Goal: Task Accomplishment & Management: Use online tool/utility

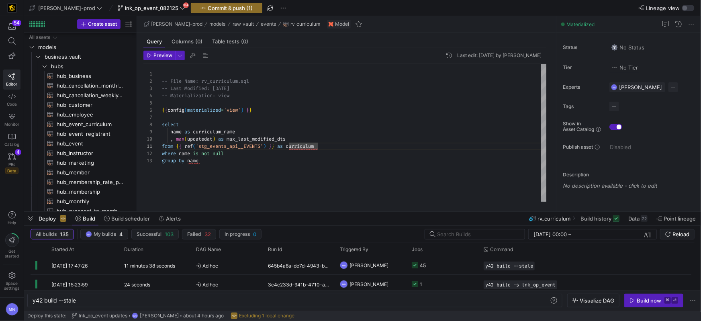
scroll to position [0, 44]
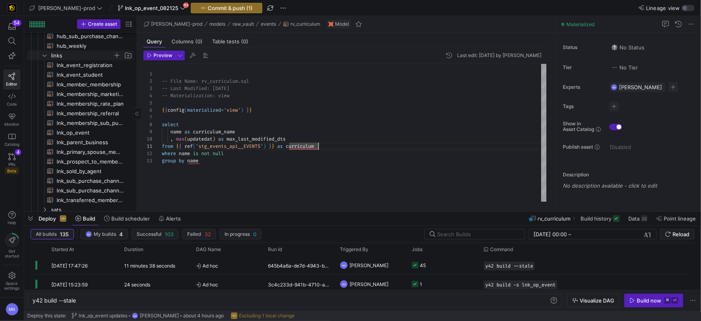
click at [43, 57] on icon "Press SPACE to select this row." at bounding box center [45, 55] width 6 height 5
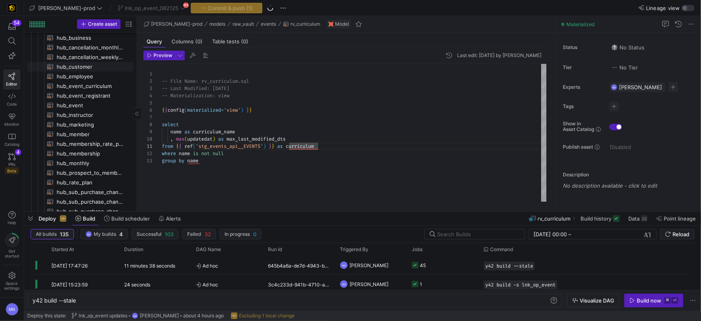
scroll to position [0, 0]
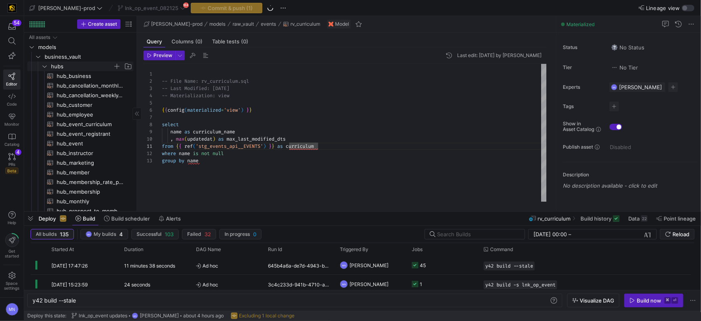
click at [46, 68] on icon "Press SPACE to select this row." at bounding box center [45, 66] width 6 height 5
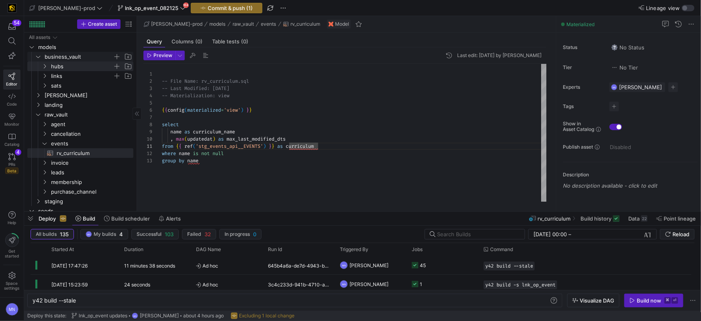
click at [39, 56] on icon "Press SPACE to select this row." at bounding box center [38, 56] width 6 height 5
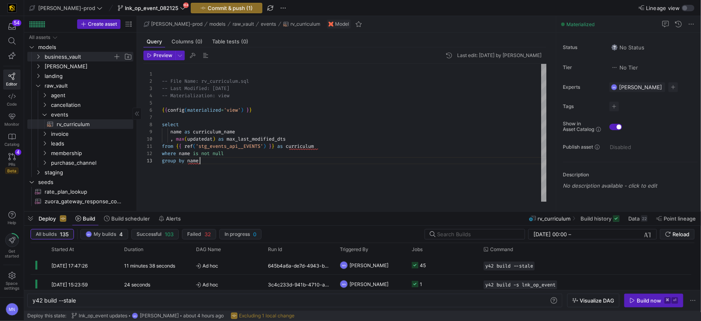
click at [227, 165] on div "-- File Name: rv_curriculum.sql -- Last Modified: [DATE] -- Materialization: vi…" at bounding box center [354, 133] width 385 height 138
click at [37, 85] on icon "Press SPACE to select this row." at bounding box center [38, 85] width 6 height 5
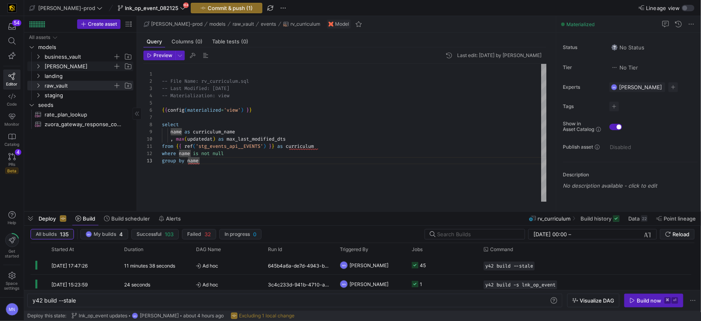
click at [39, 66] on icon "Press SPACE to select this row." at bounding box center [38, 66] width 2 height 4
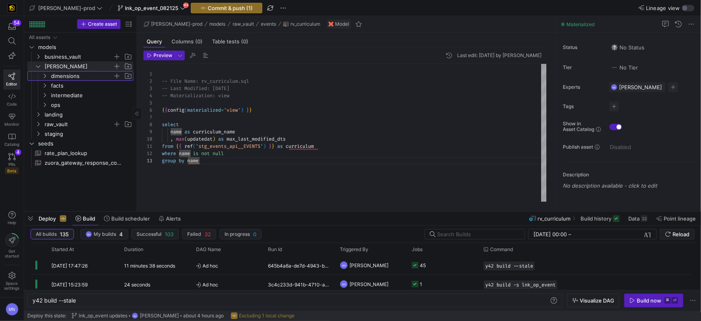
click at [45, 76] on icon "Press SPACE to select this row." at bounding box center [45, 76] width 2 height 4
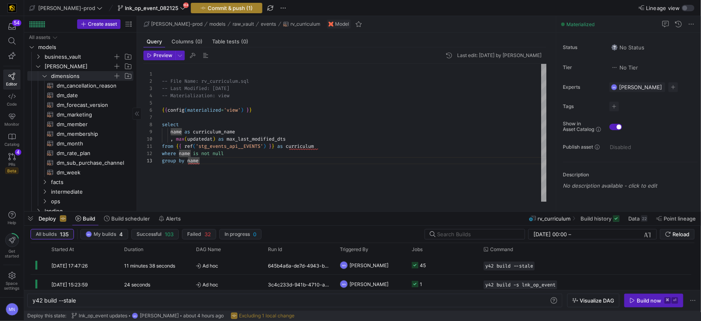
click at [209, 8] on span "Commit & push (1)" at bounding box center [230, 8] width 45 height 6
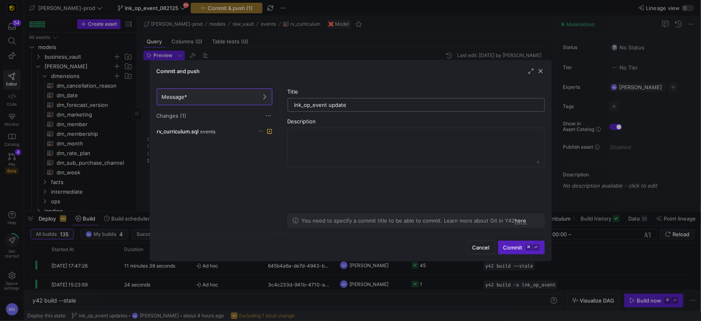
type input "lnk_op_event update"
click at [502, 245] on span "submit" at bounding box center [522, 247] width 46 height 13
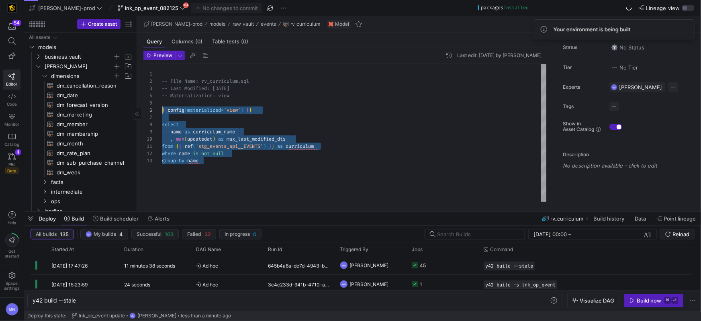
scroll to position [36, 0]
drag, startPoint x: 224, startPoint y: 154, endPoint x: 158, endPoint y: 109, distance: 80.5
click at [162, 109] on div "-- File Name: rv_curriculum.sql -- Last Modified: [DATE] -- Materialization: vi…" at bounding box center [354, 133] width 385 height 138
click at [391, 133] on div "name as curriculum_name" at bounding box center [354, 131] width 385 height 7
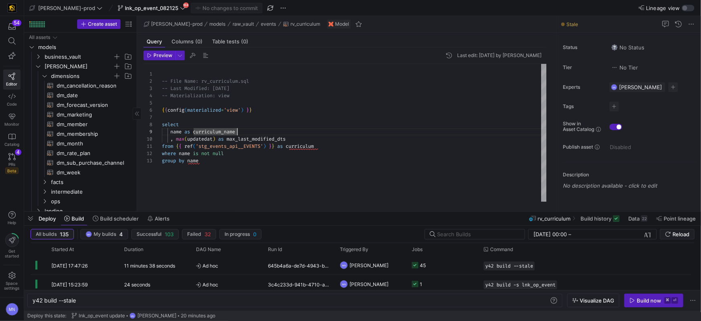
click at [262, 159] on div "group by name" at bounding box center [354, 160] width 385 height 7
type textarea "-- File Name: rv_curriculum.sql -- Last Modified: [DATE] -- Materialization: vi…"
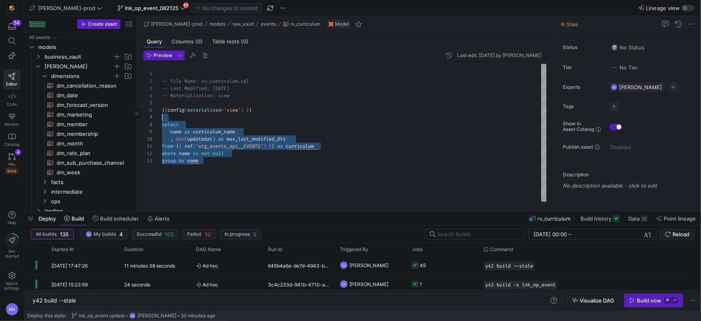
scroll to position [29, 0]
drag, startPoint x: 261, startPoint y: 162, endPoint x: 162, endPoint y: 105, distance: 114.5
click at [162, 105] on div "-- File Name: rv_curriculum.sql -- Last Modified: [DATE] -- Materialization: vi…" at bounding box center [354, 133] width 385 height 138
